Goal: Information Seeking & Learning: Learn about a topic

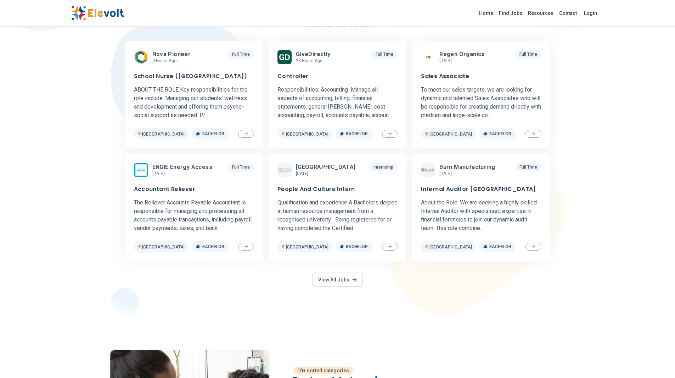
scroll to position [213, 0]
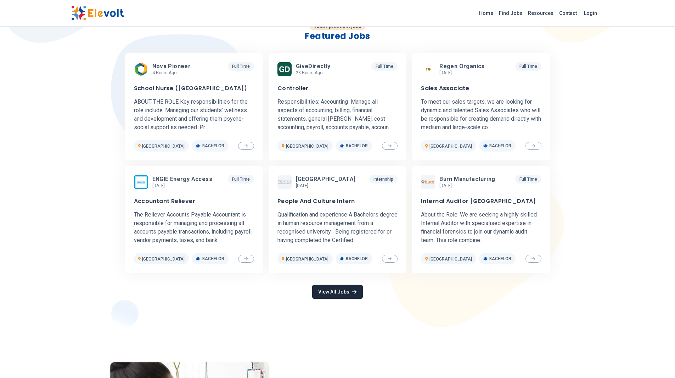
click at [347, 295] on link "View All Jobs" at bounding box center [337, 291] width 50 height 14
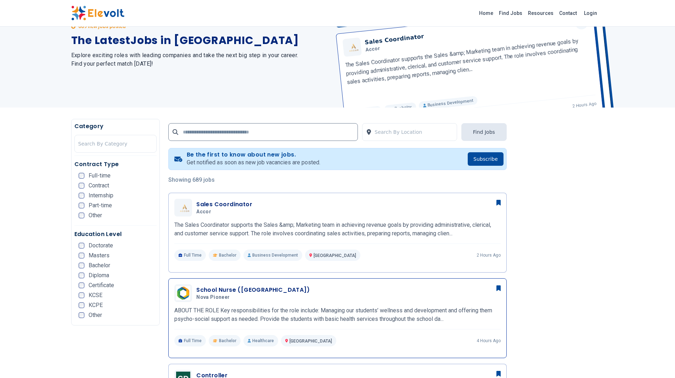
scroll to position [106, 0]
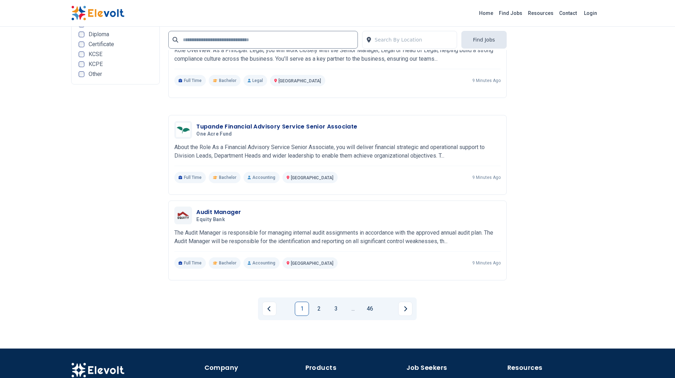
scroll to position [1401, 0]
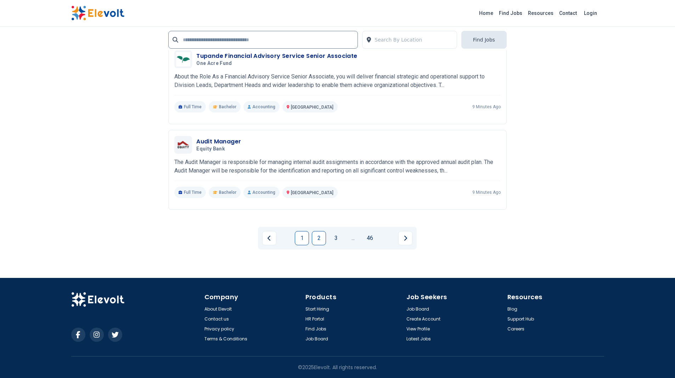
click at [324, 242] on link "2" at bounding box center [319, 238] width 14 height 14
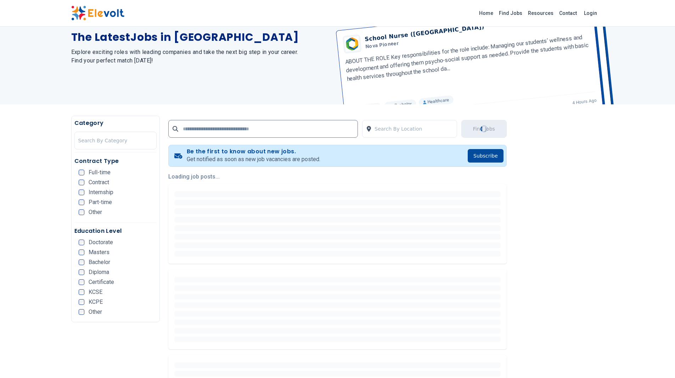
scroll to position [142, 0]
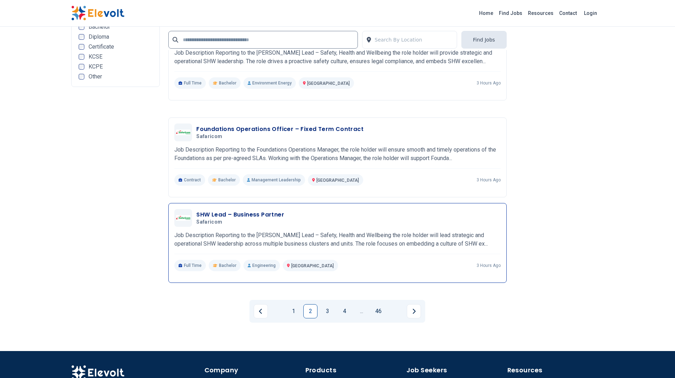
scroll to position [1418, 0]
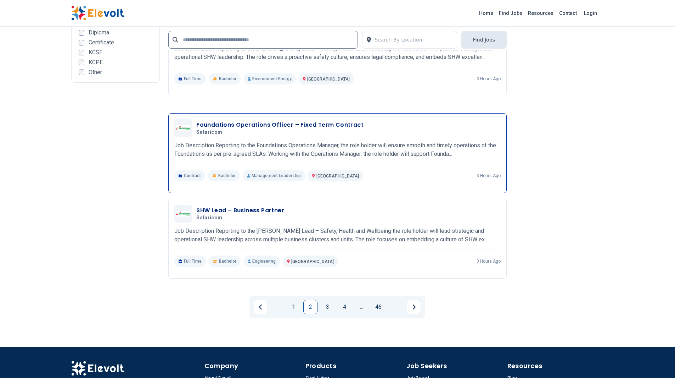
click at [251, 126] on h3 "Foundations Operations Officer – Fixed Term Contract" at bounding box center [279, 125] width 167 height 9
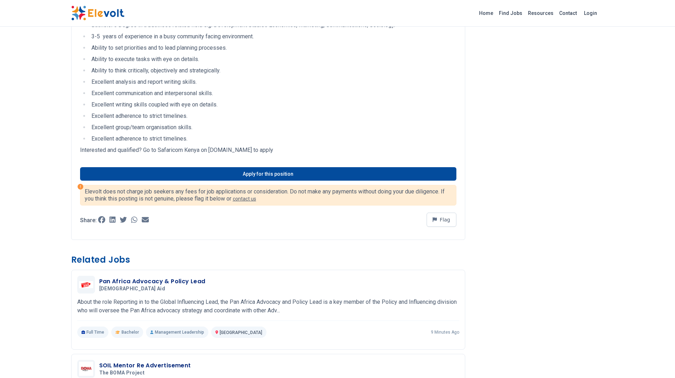
scroll to position [425, 0]
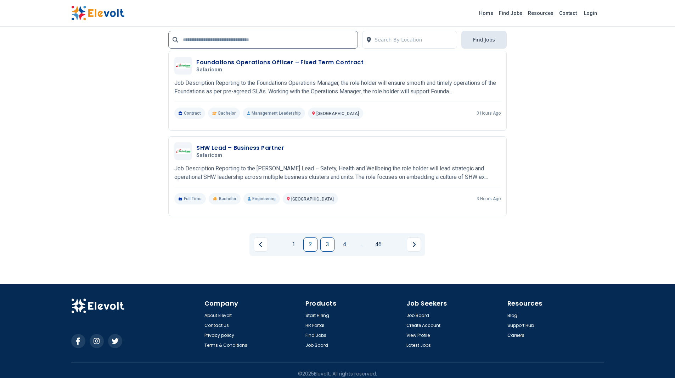
click at [326, 246] on link "3" at bounding box center [328, 244] width 14 height 14
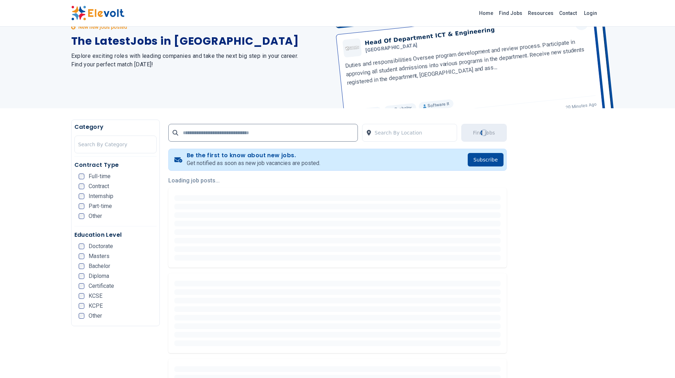
scroll to position [142, 0]
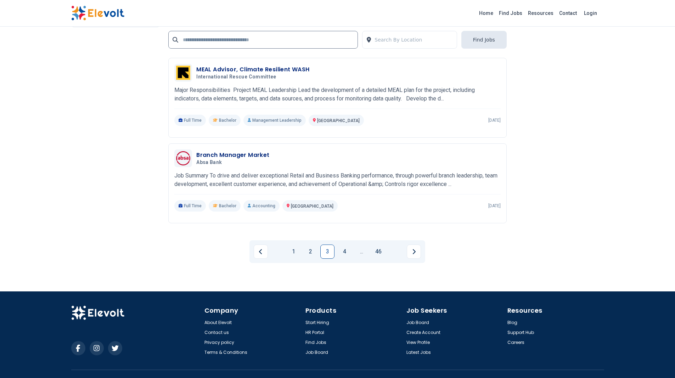
scroll to position [1401, 0]
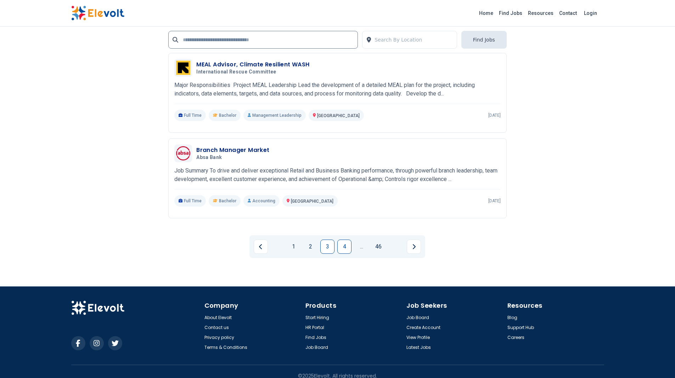
click at [344, 242] on link "4" at bounding box center [345, 246] width 14 height 14
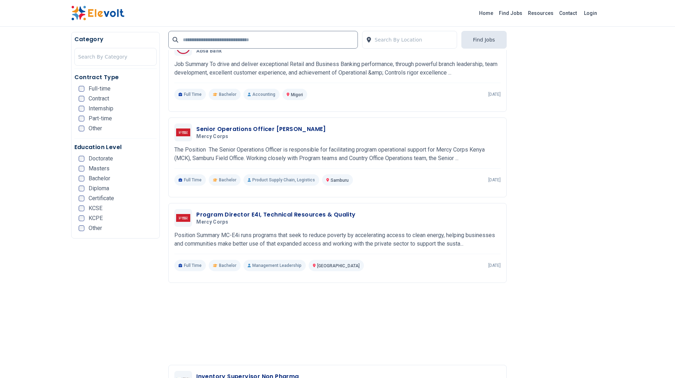
scroll to position [532, 0]
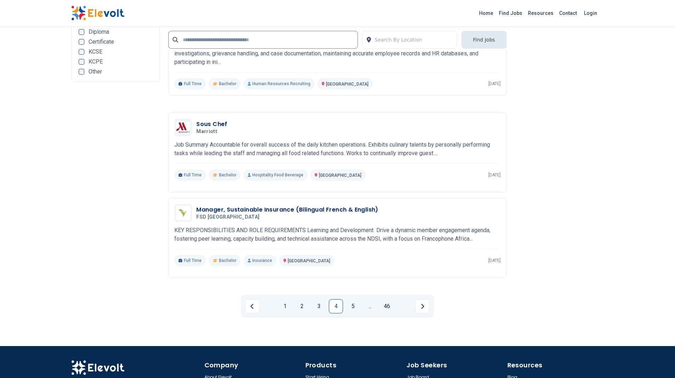
scroll to position [1401, 0]
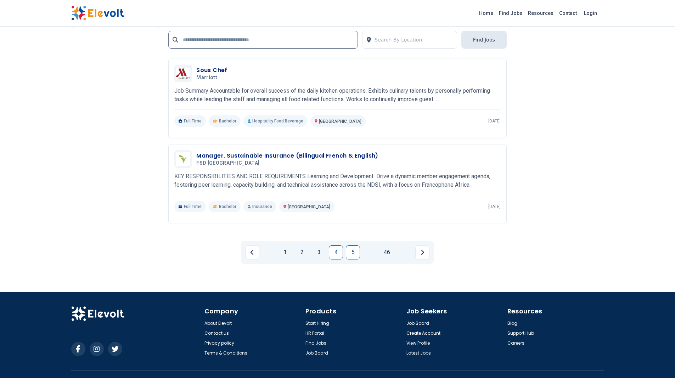
click at [352, 245] on link "5" at bounding box center [353, 252] width 14 height 14
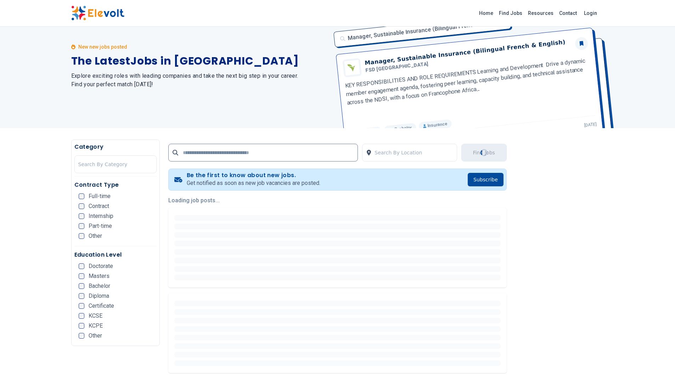
scroll to position [0, 0]
